Goal: Task Accomplishment & Management: Use online tool/utility

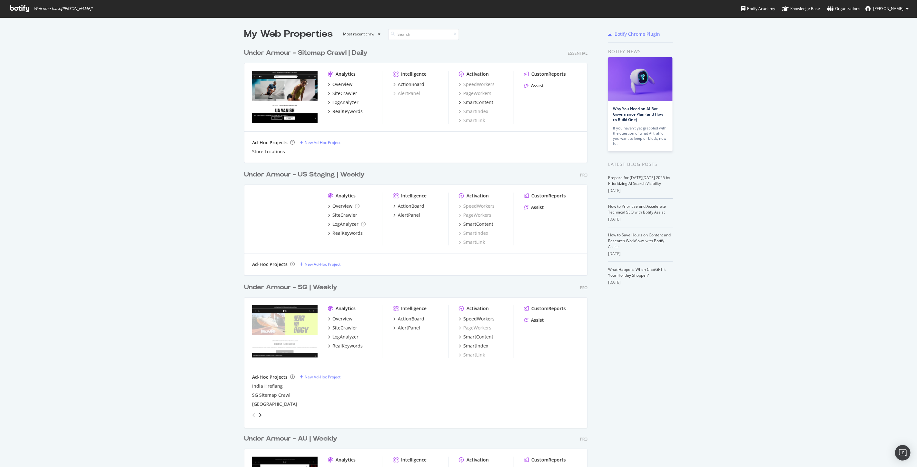
scroll to position [462, 906]
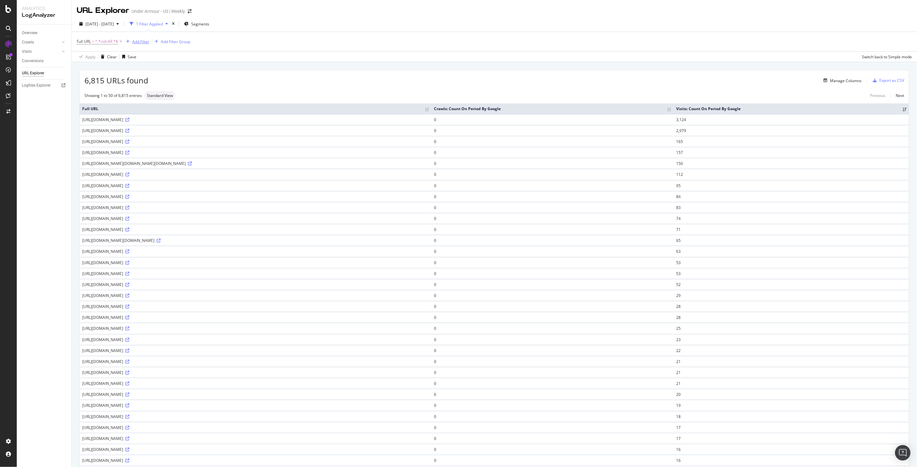
click at [132, 41] on div "Add Filter" at bounding box center [140, 41] width 17 height 5
click at [149, 43] on input "text" at bounding box center [185, 43] width 100 height 10
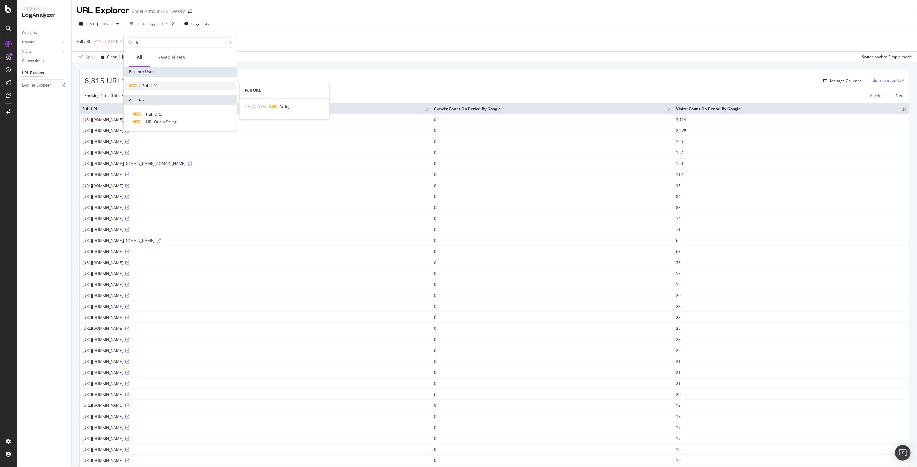
type input "ful"
click at [168, 87] on div "Full URL" at bounding box center [180, 86] width 110 height 8
click at [168, 66] on input "text" at bounding box center [164, 69] width 70 height 10
click at [131, 59] on span "Contains" at bounding box center [137, 56] width 16 height 5
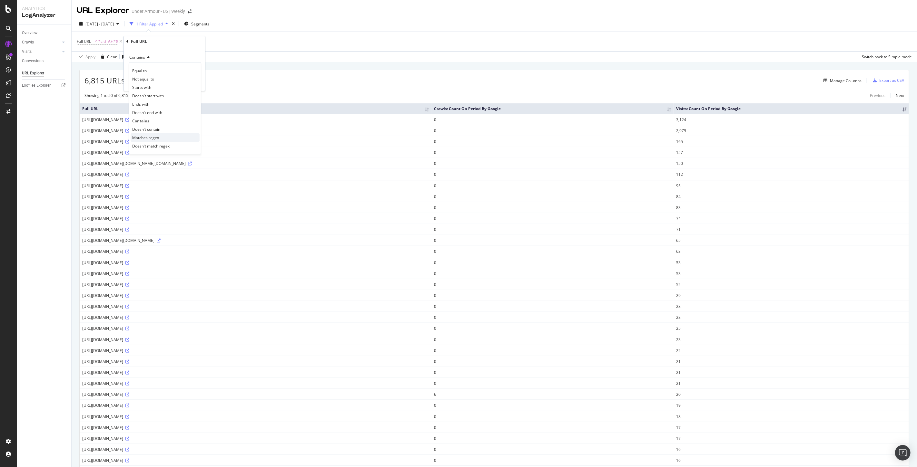
click at [149, 136] on span "Matches regex" at bounding box center [145, 137] width 27 height 5
click at [187, 45] on div "Full URL" at bounding box center [164, 41] width 76 height 11
click at [155, 68] on input "text" at bounding box center [164, 69] width 70 height 10
click at [152, 70] on input "text" at bounding box center [164, 69] width 70 height 10
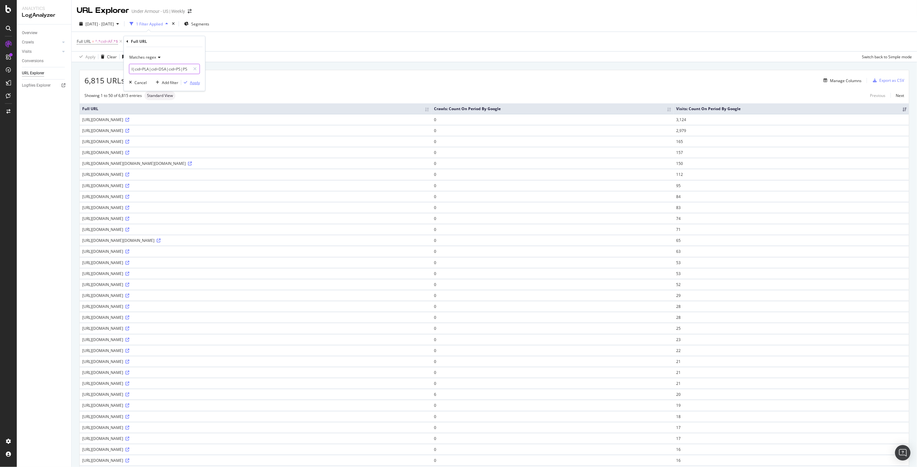
type input "gclid|s_kwcid|ef_id|cid=PLA|cid=DSA|cid=PS|PS="
click at [196, 81] on div "Apply" at bounding box center [195, 82] width 10 height 5
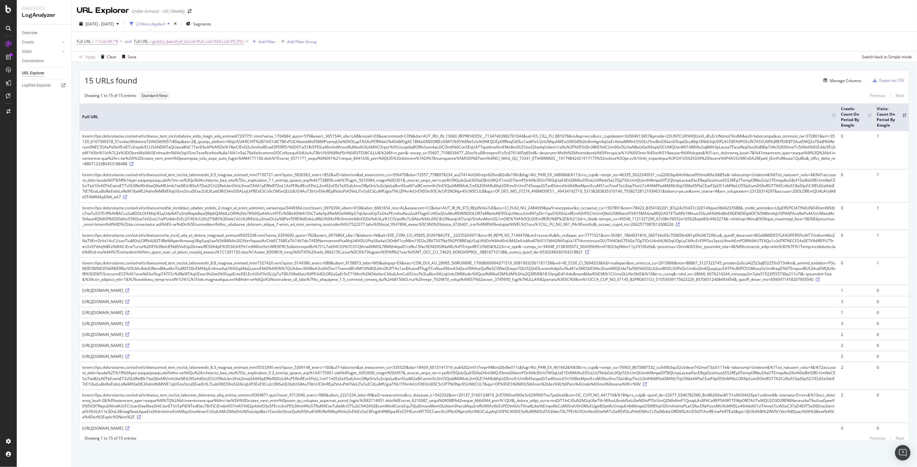
scroll to position [6, 0]
